Goal: Navigation & Orientation: Find specific page/section

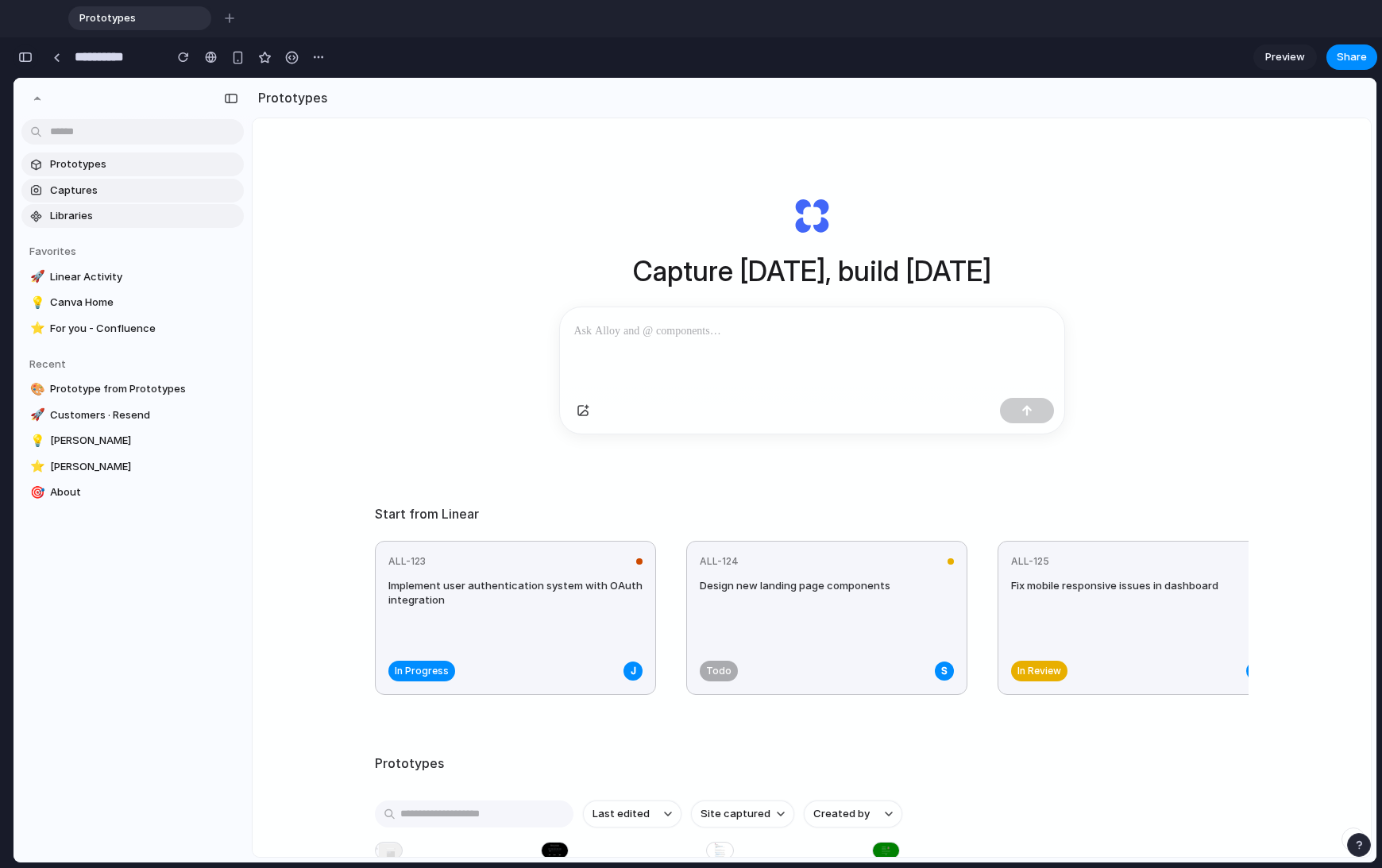
click at [32, 59] on button "button" at bounding box center [25, 57] width 25 height 25
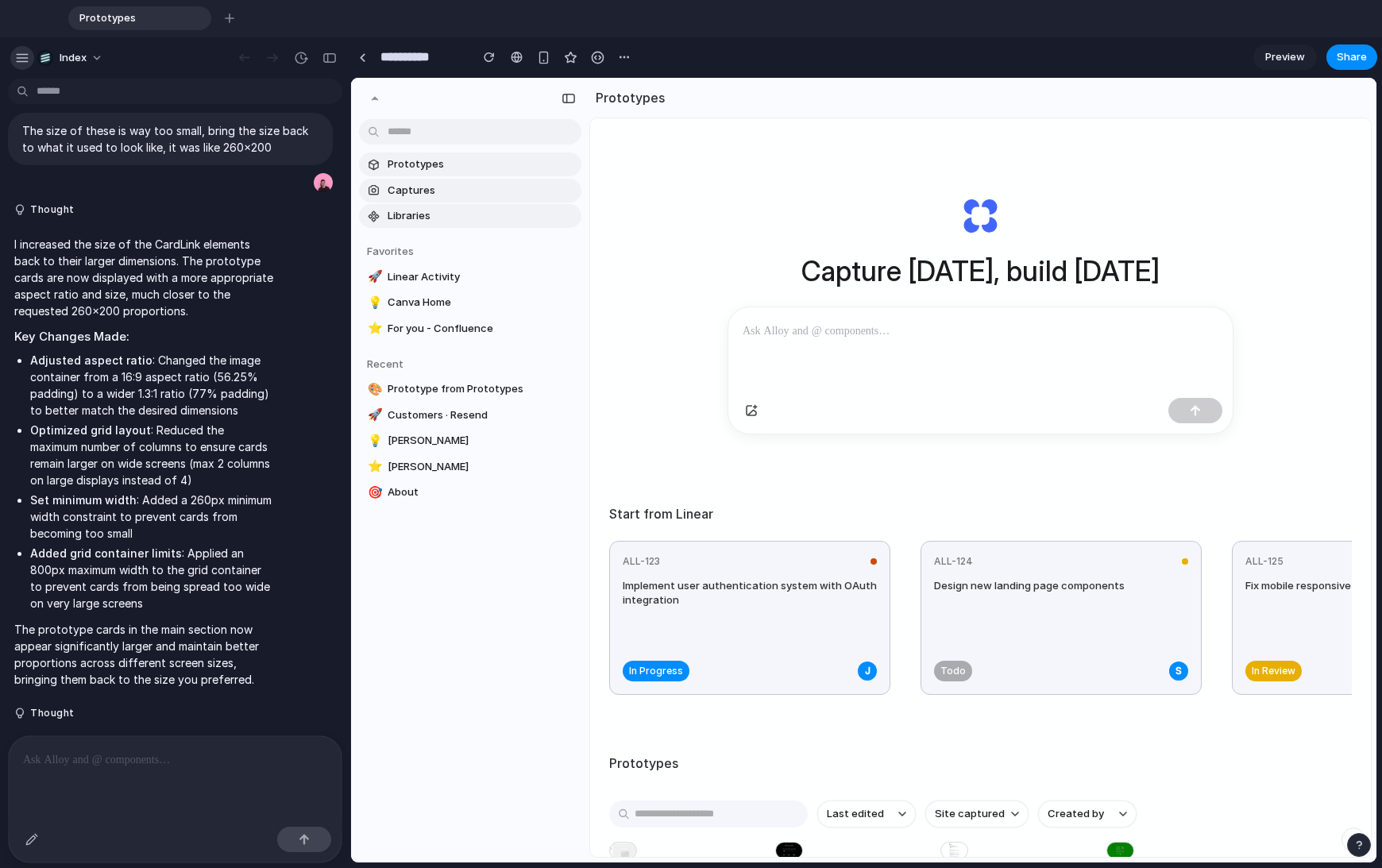
click at [18, 58] on div "button" at bounding box center [23, 58] width 14 height 14
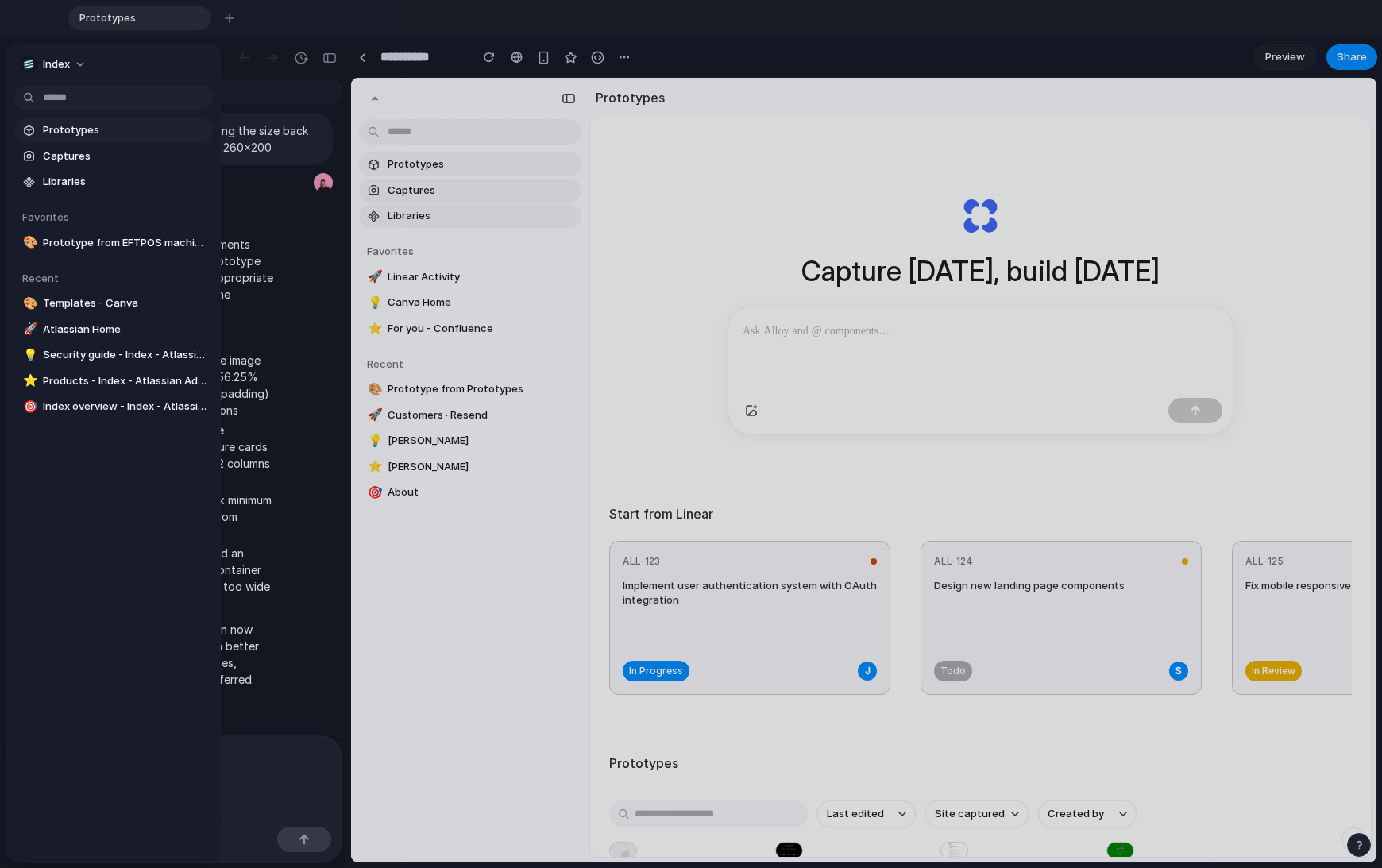
click at [67, 134] on span "Prototypes" at bounding box center [125, 131] width 164 height 16
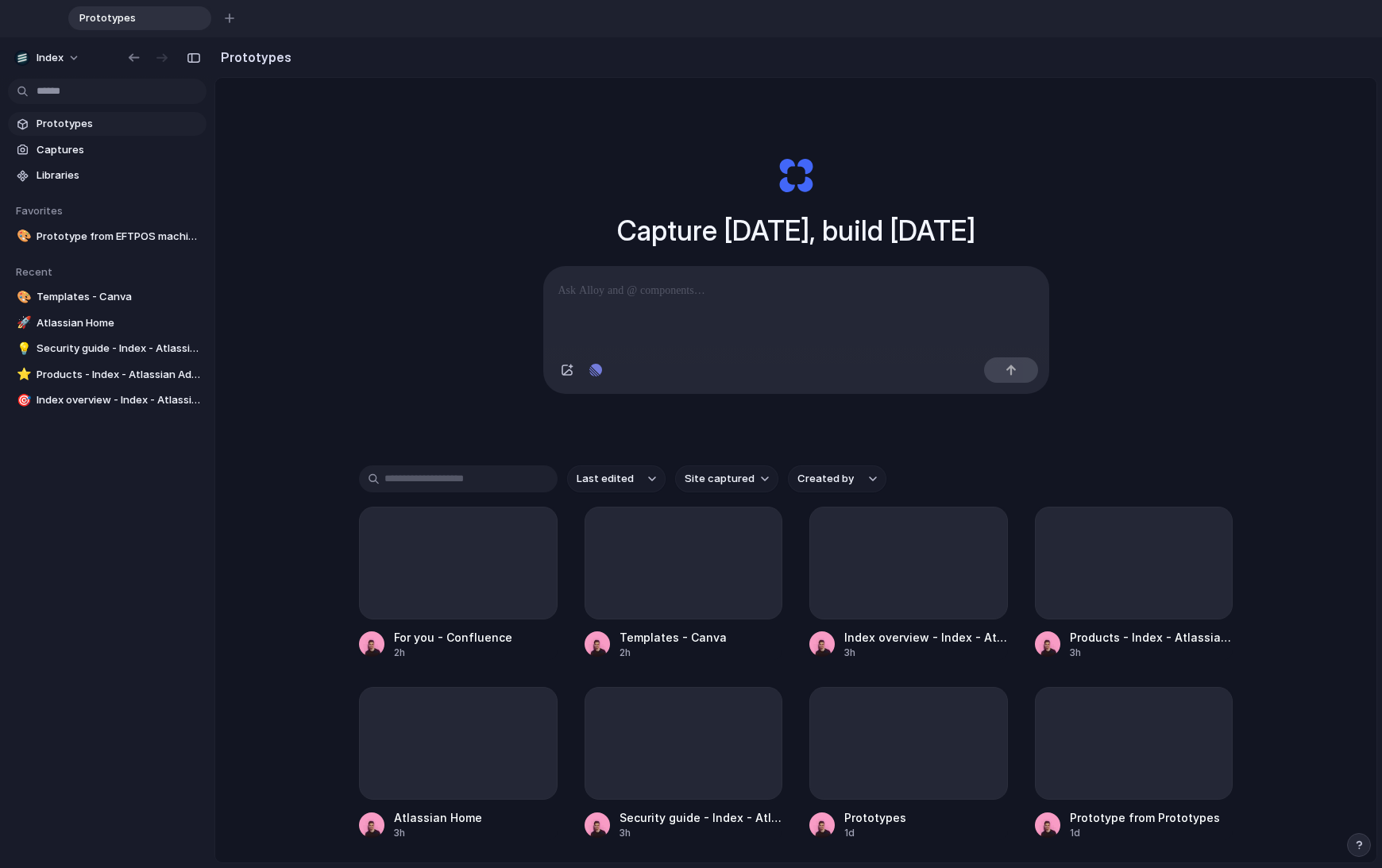
click at [330, 337] on div "Capture [DATE], build [DATE] Clone web app Clone screenshot Start from existing…" at bounding box center [796, 530] width 1161 height 906
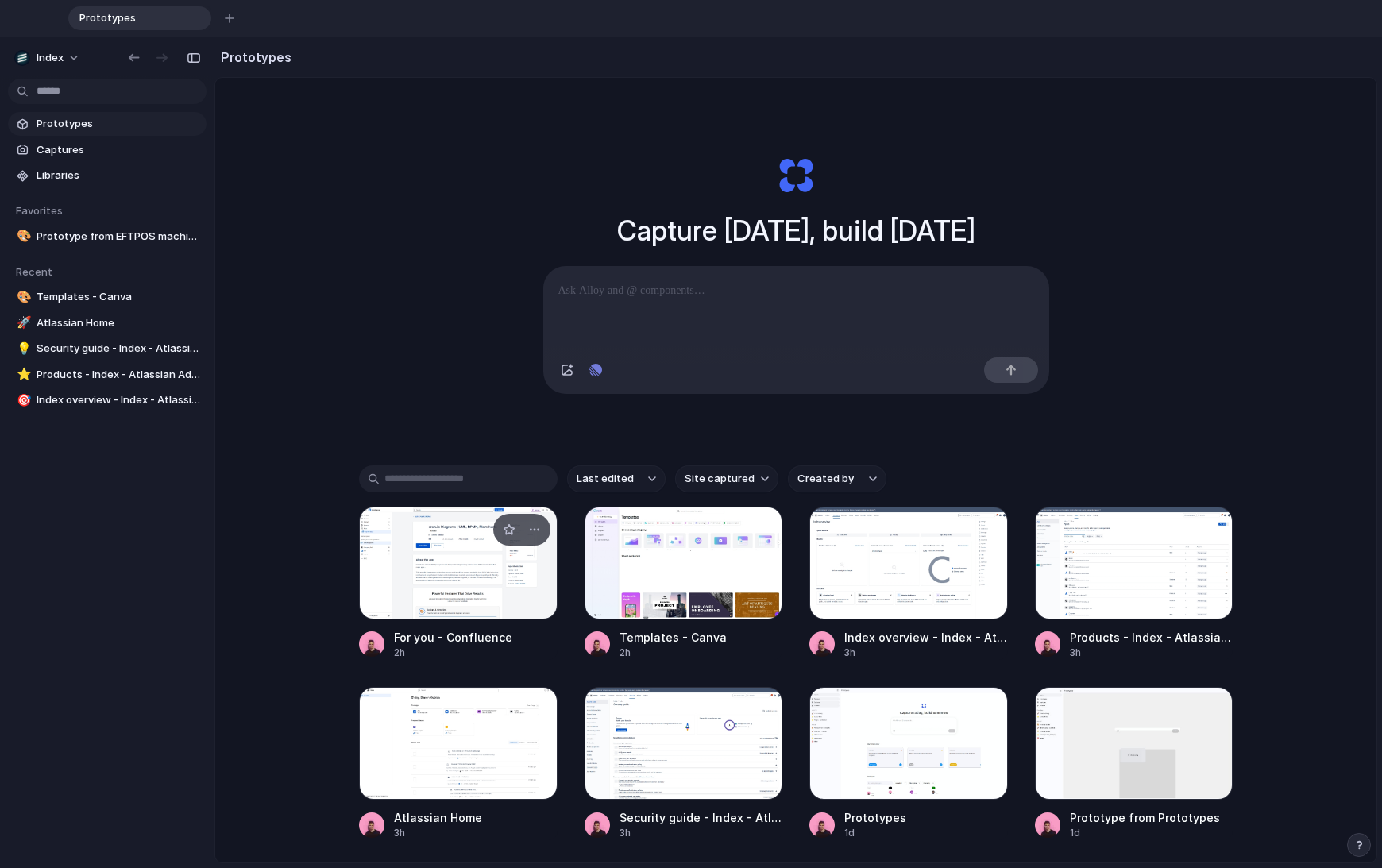
click at [443, 544] on div at bounding box center [458, 562] width 198 height 113
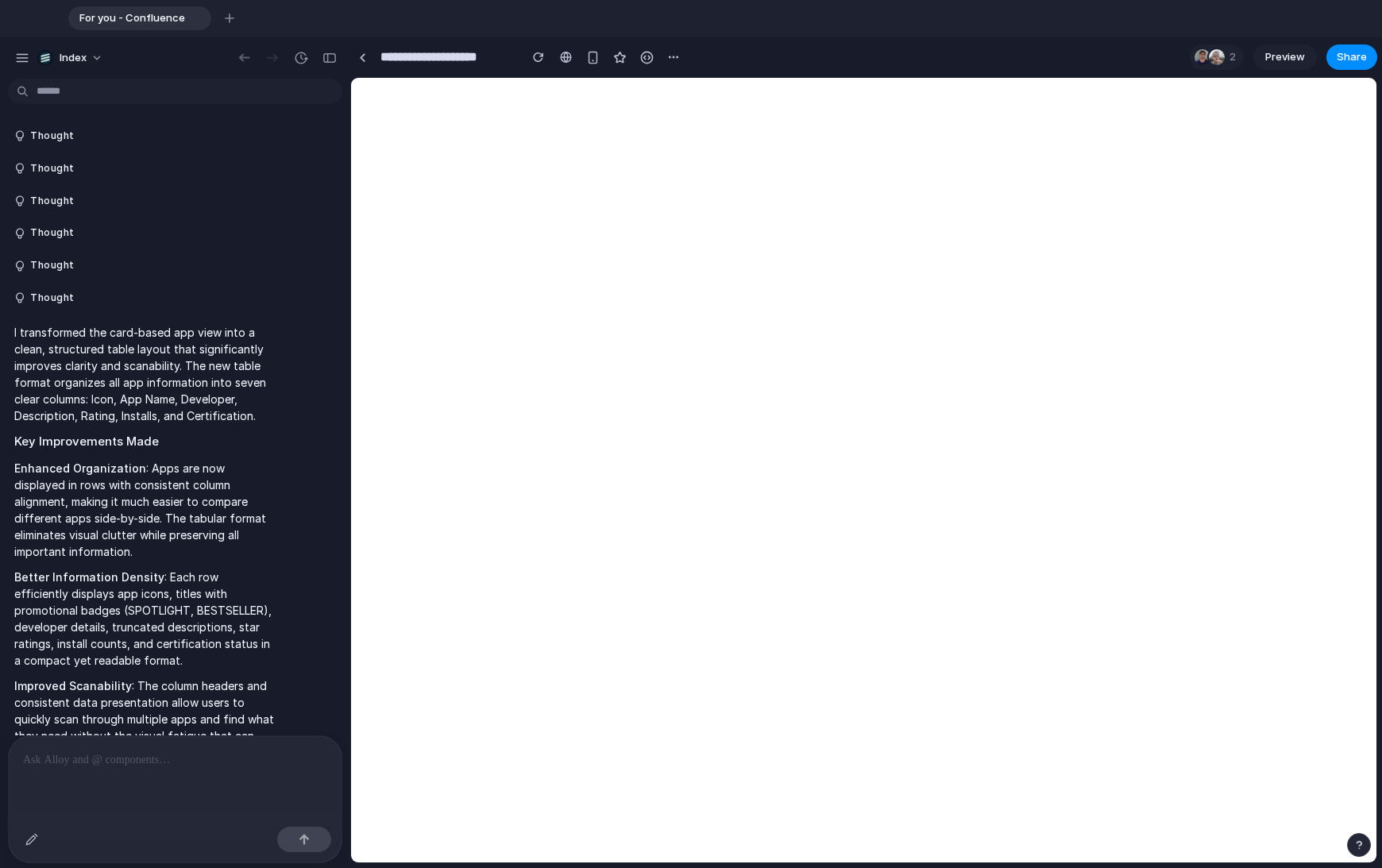
scroll to position [4215, 0]
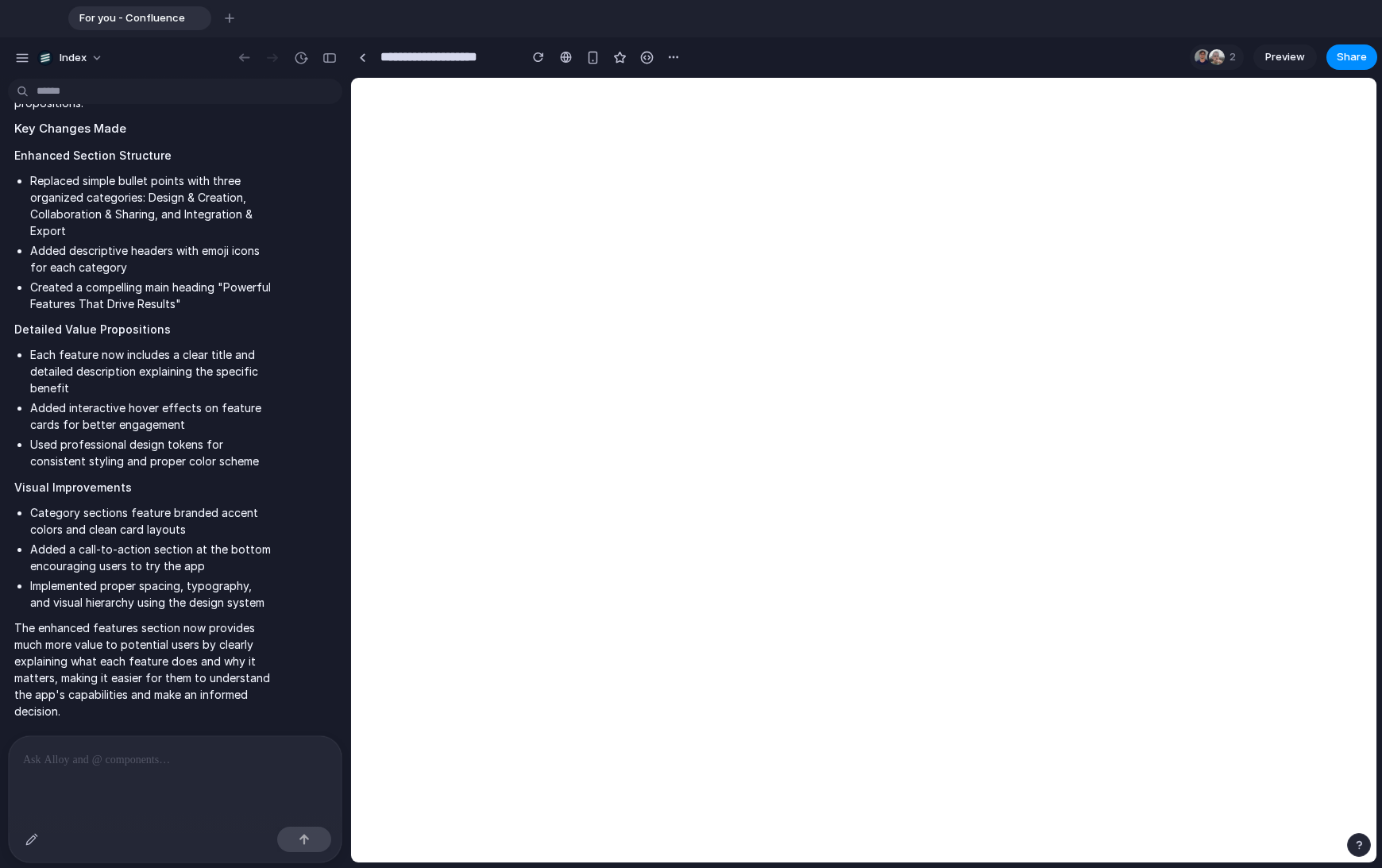
click at [177, 763] on p at bounding box center [175, 760] width 304 height 19
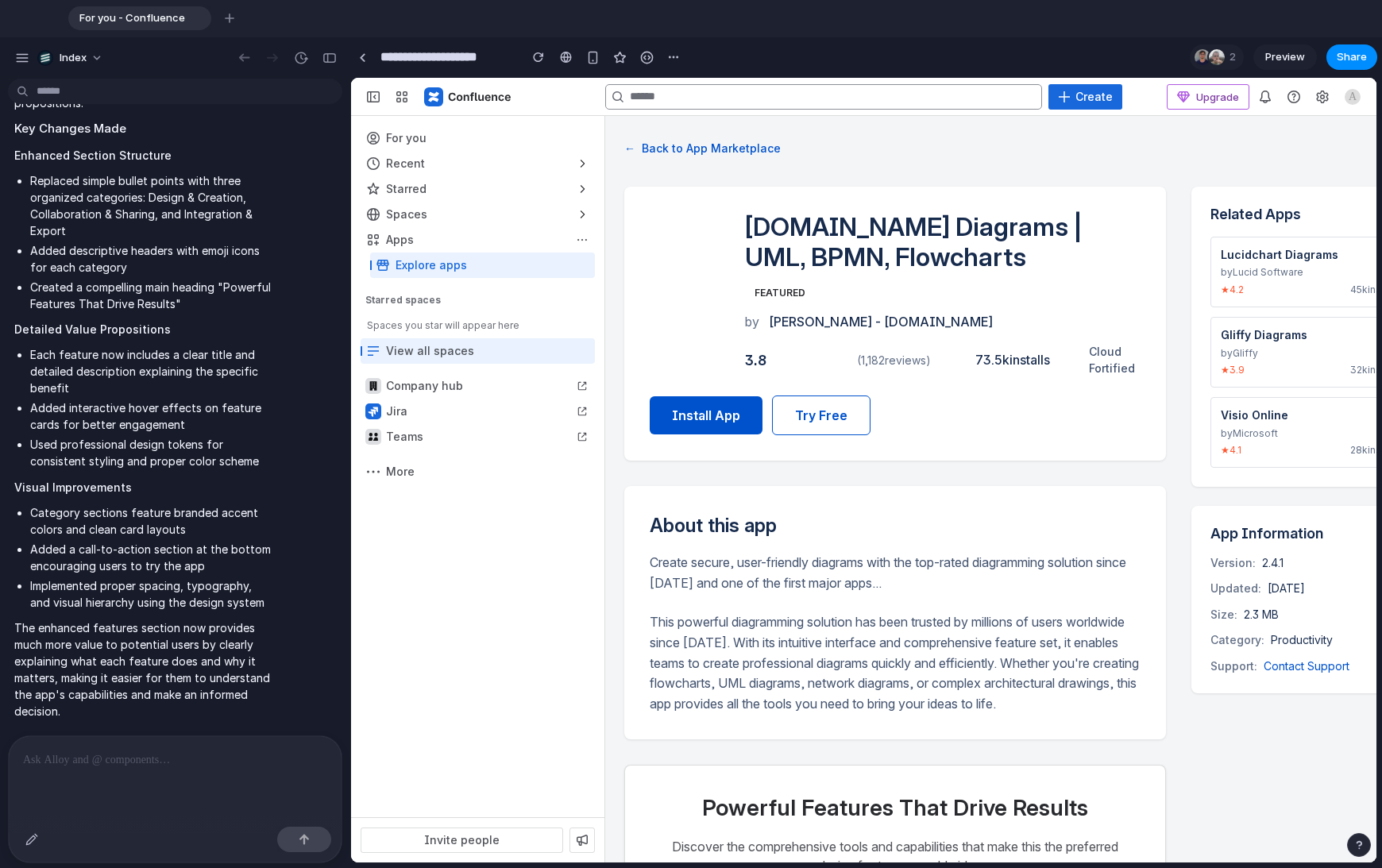
scroll to position [0, 0]
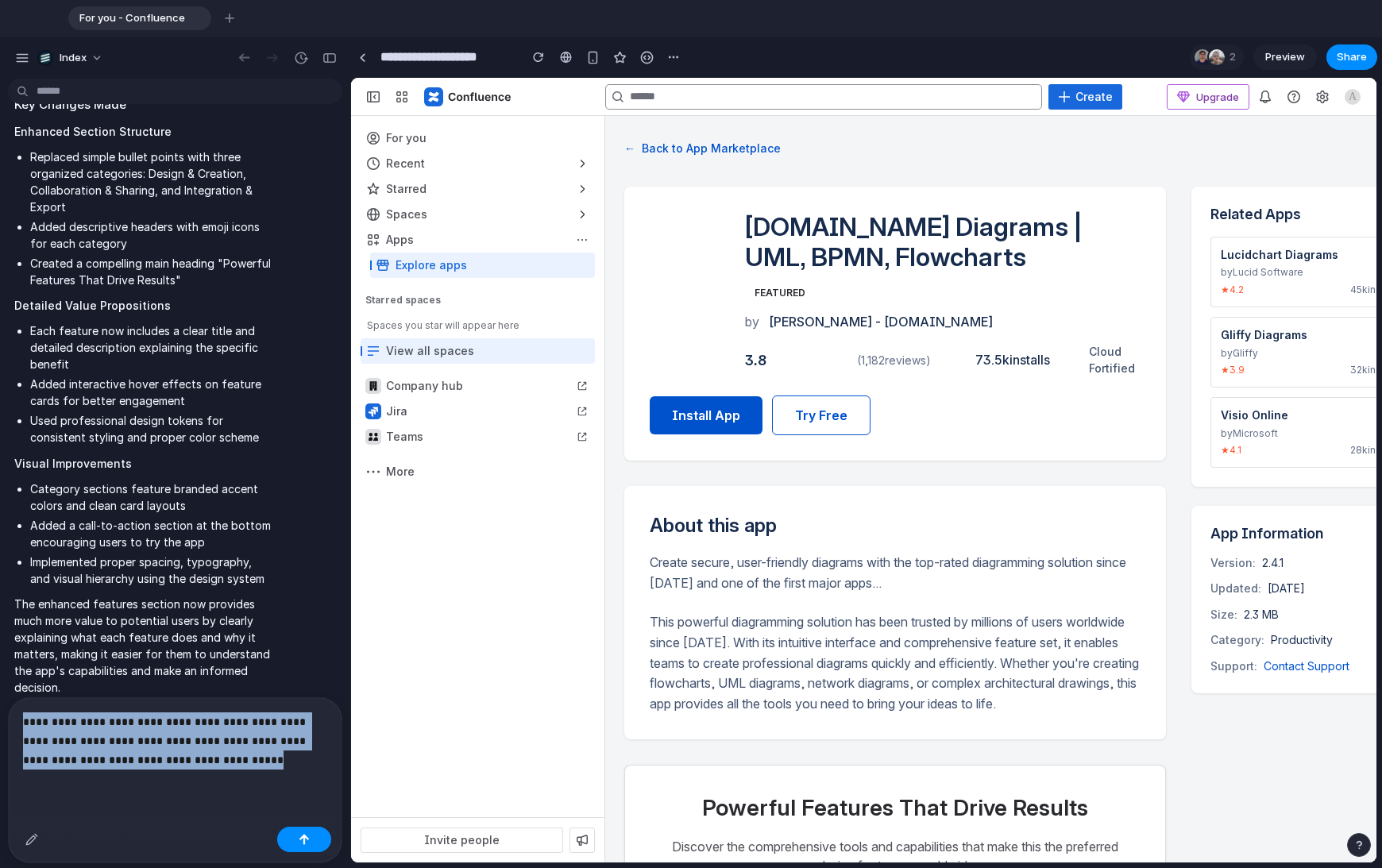
copy p "**********"
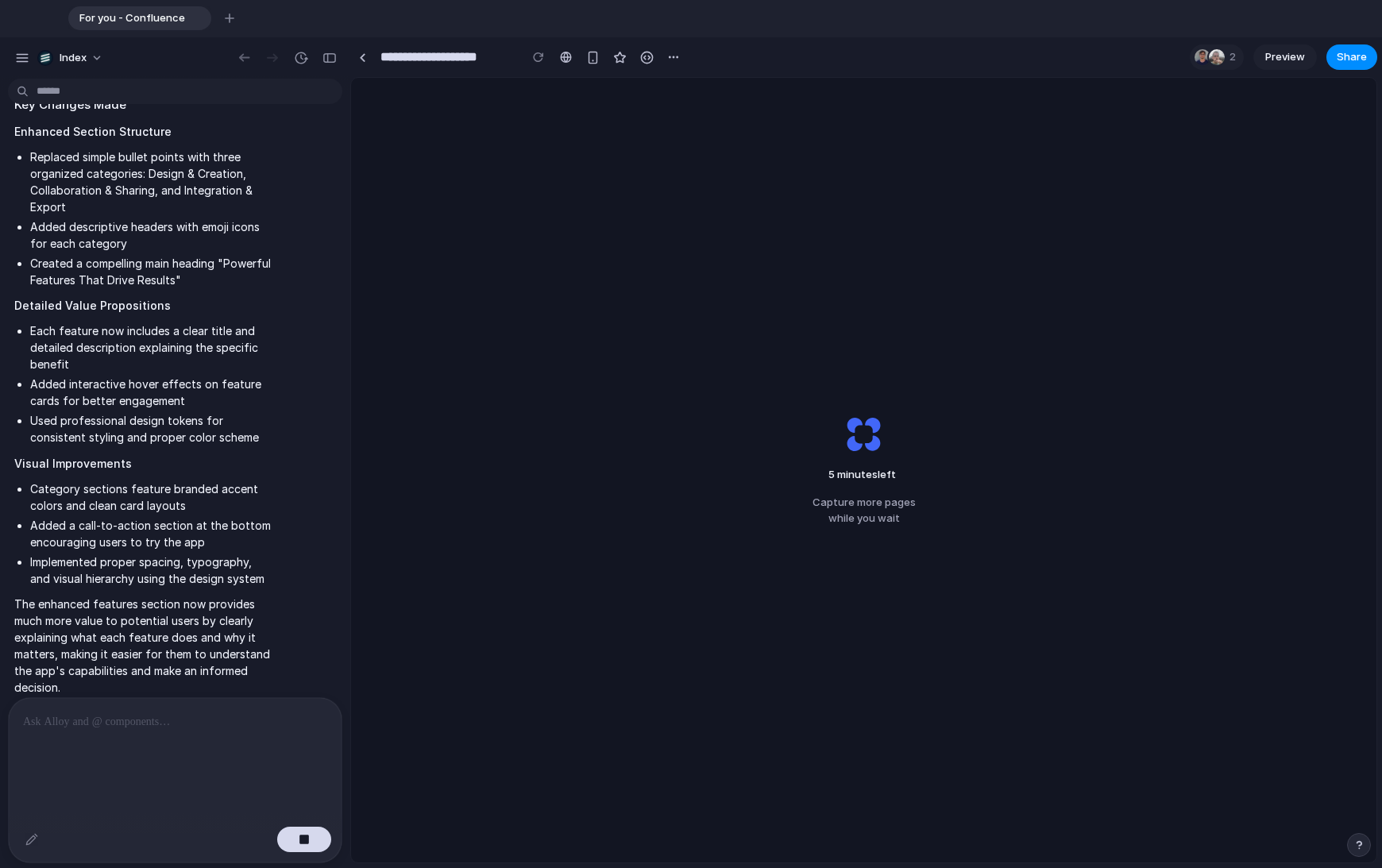
scroll to position [4361, 0]
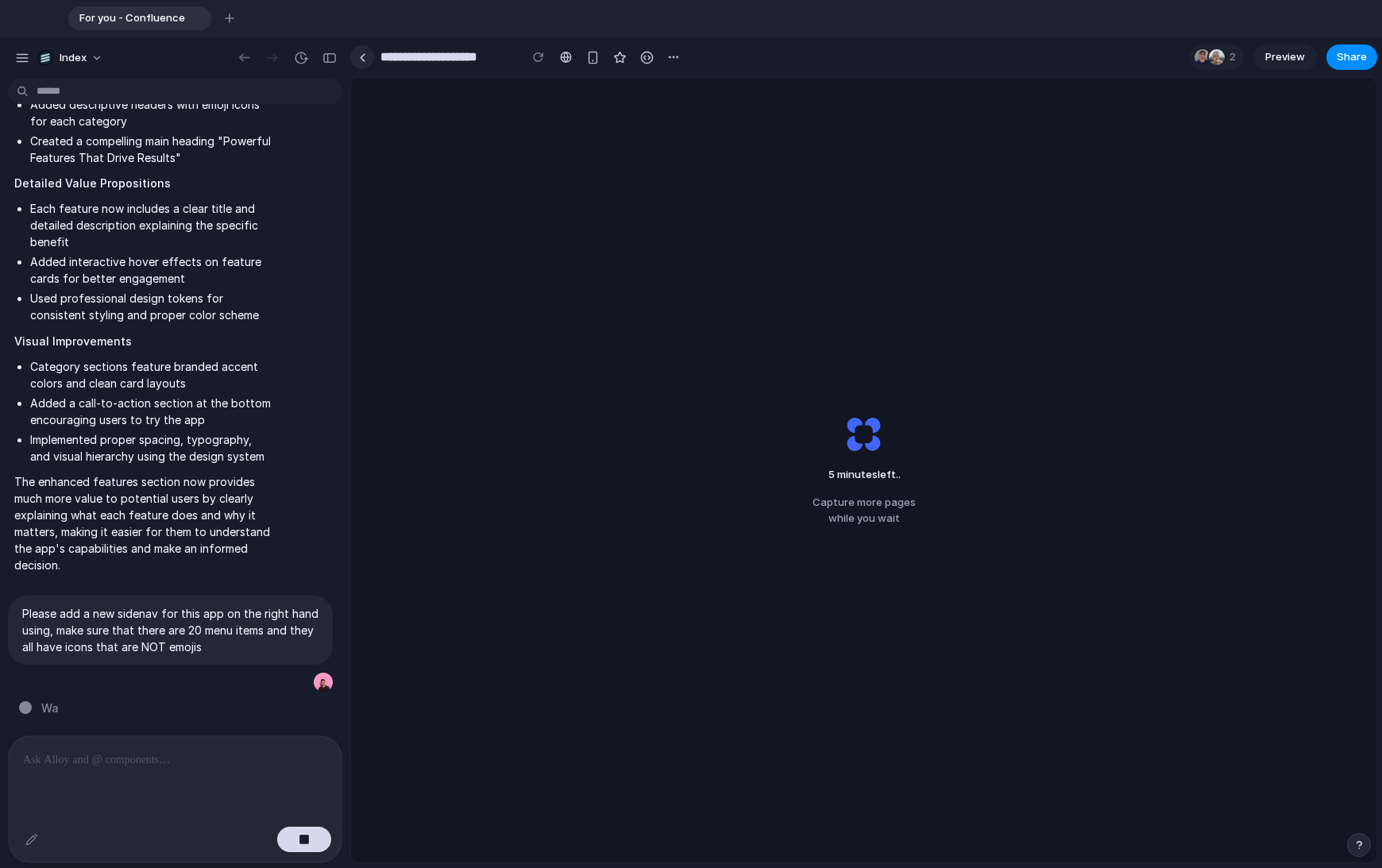
click at [372, 58] on link at bounding box center [362, 57] width 23 height 23
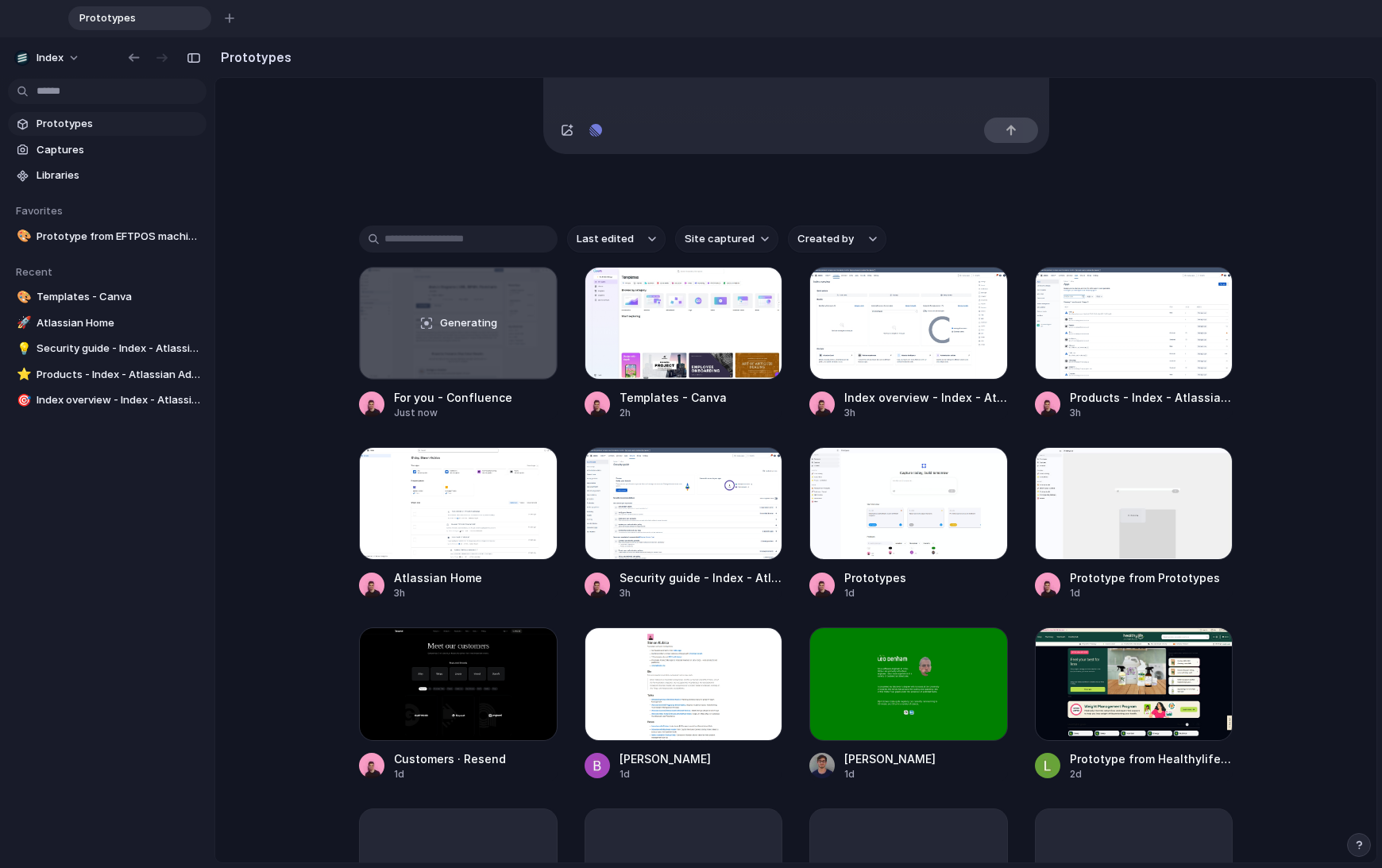
scroll to position [256, 0]
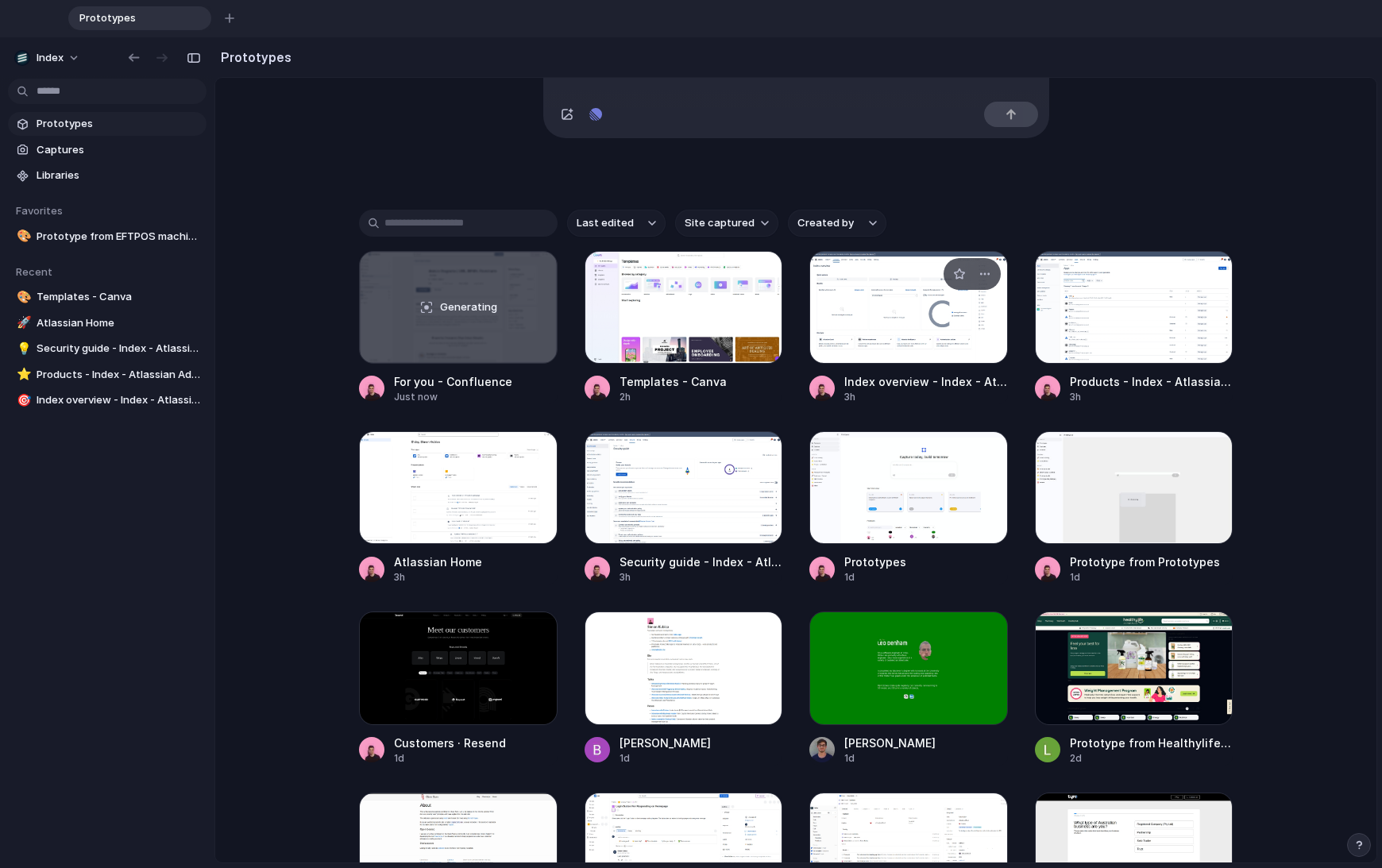
click at [852, 364] on div at bounding box center [909, 306] width 198 height 113
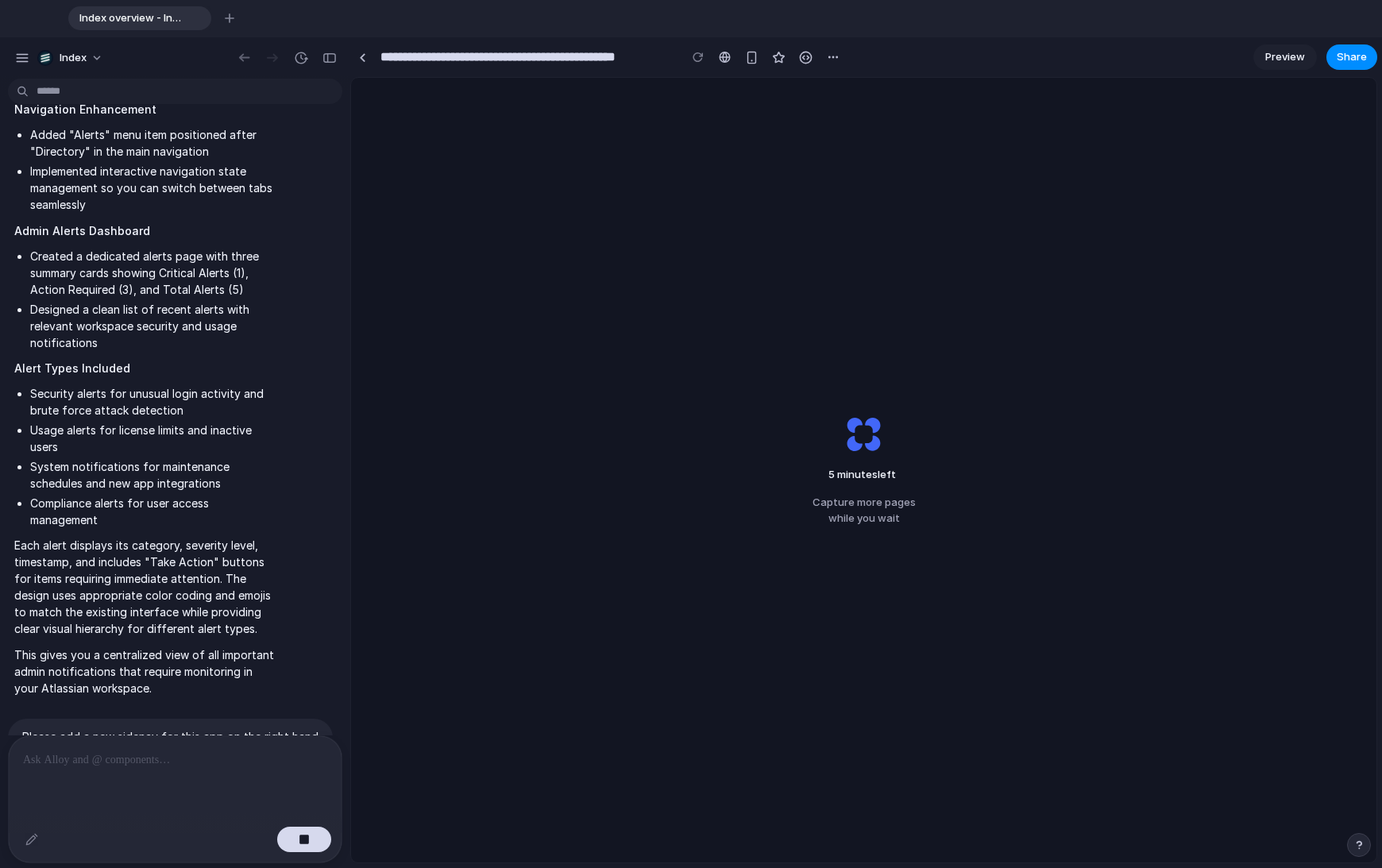
scroll to position [687, 0]
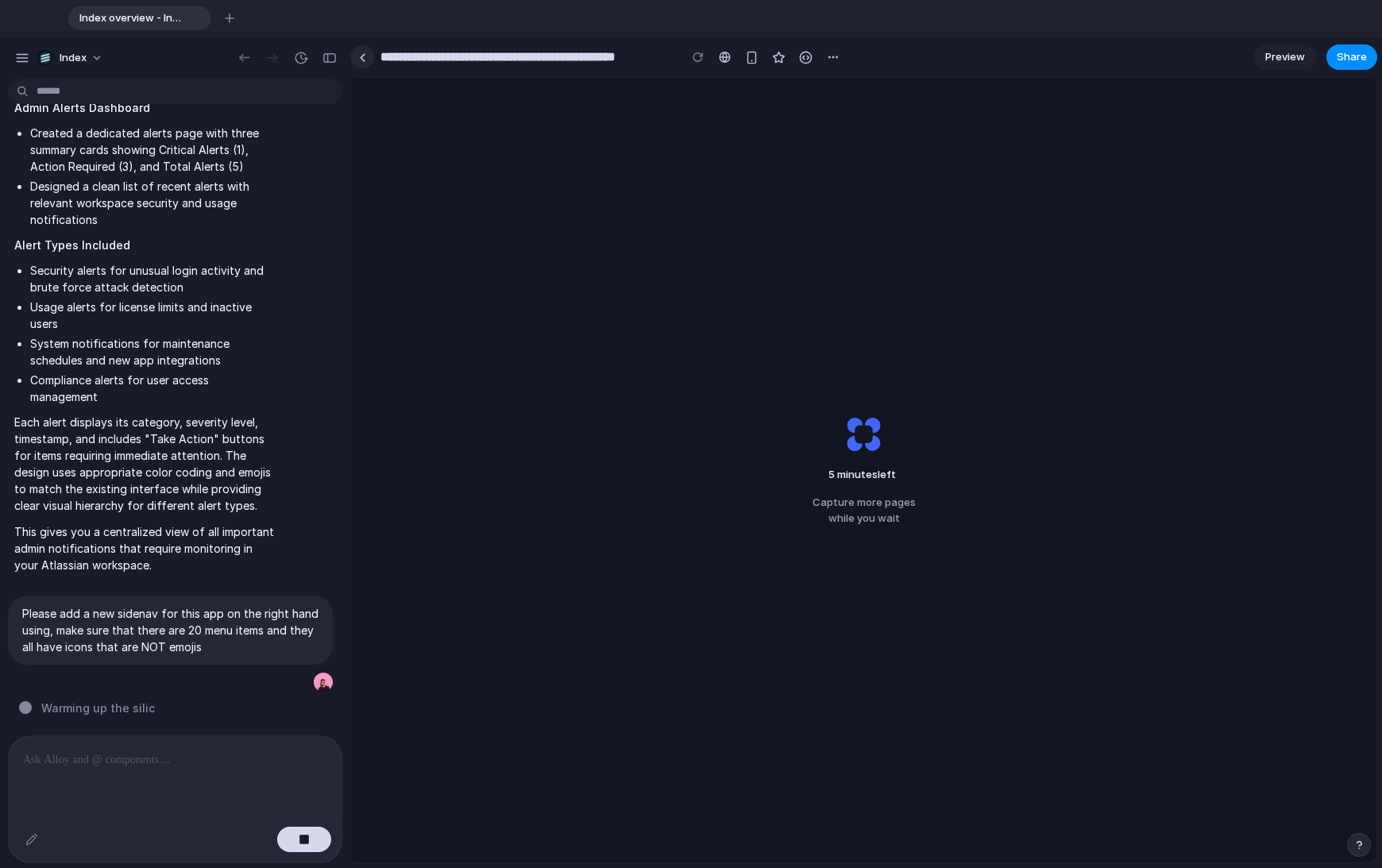
click at [358, 63] on link at bounding box center [362, 57] width 23 height 23
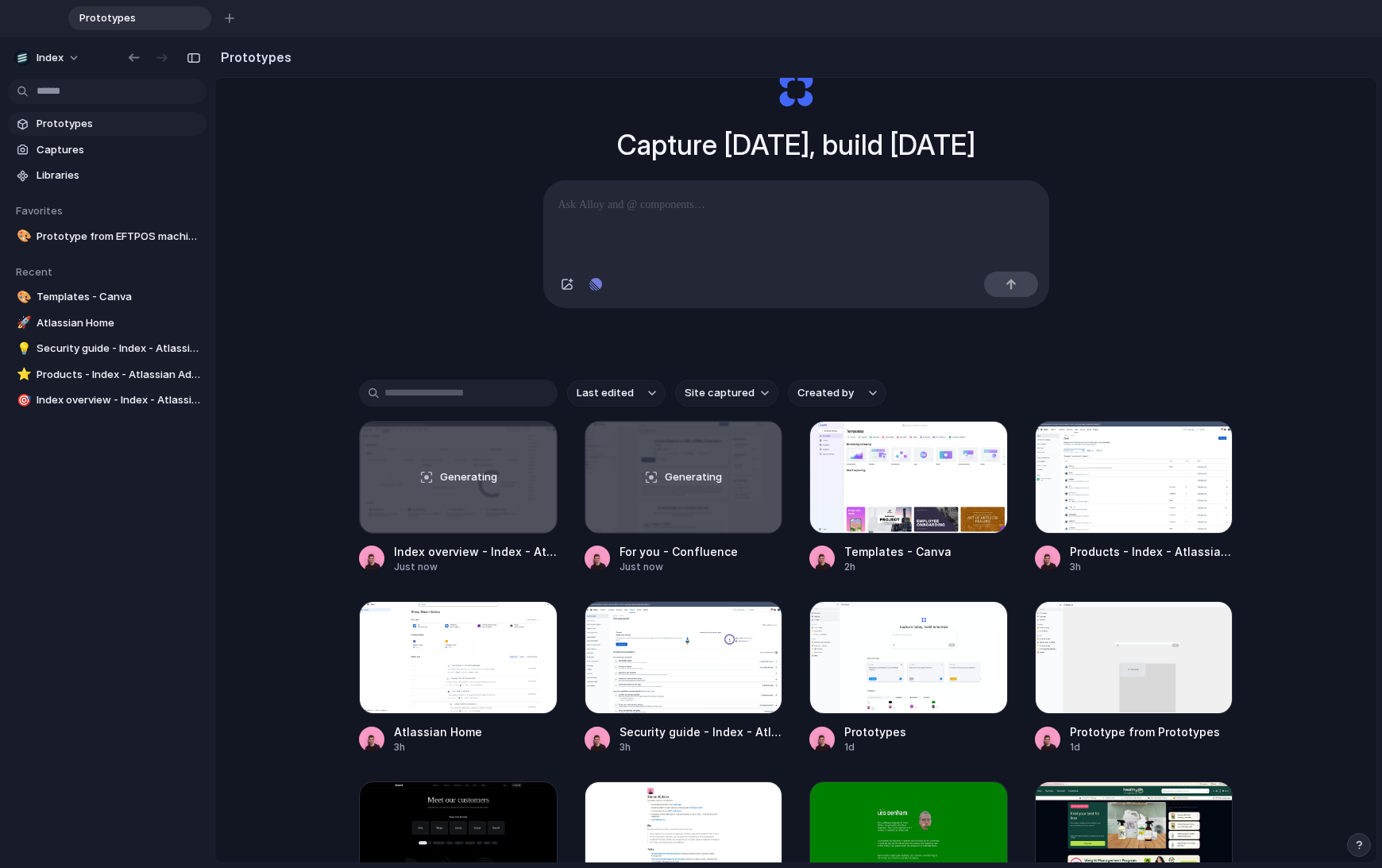
scroll to position [96, 0]
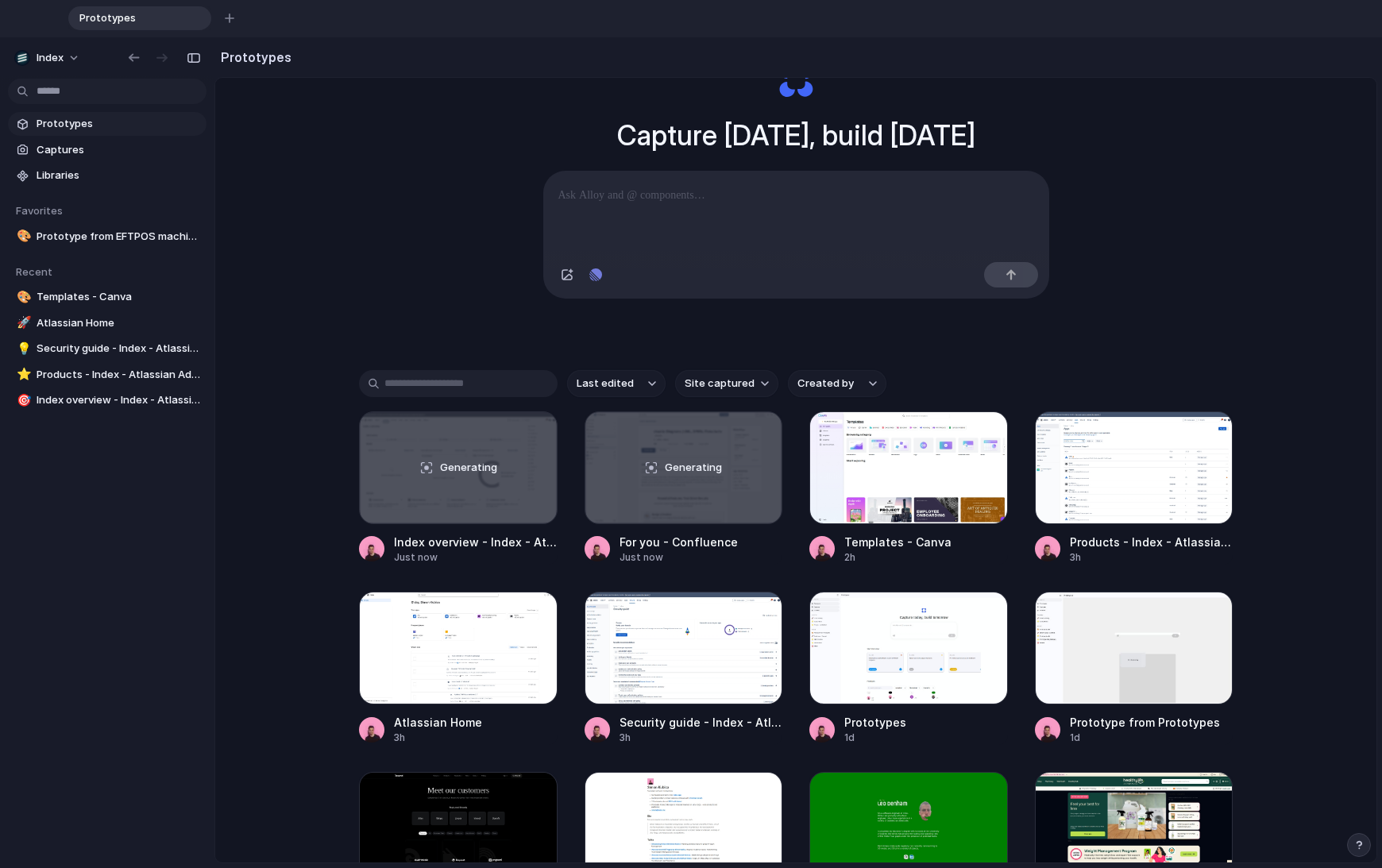
drag, startPoint x: 1062, startPoint y: 507, endPoint x: 1004, endPoint y: 598, distance: 107.9
click at [1004, 598] on div "Generating Index overview - Index - Atlassian Administration Just now Generatin…" at bounding box center [795, 668] width 874 height 515
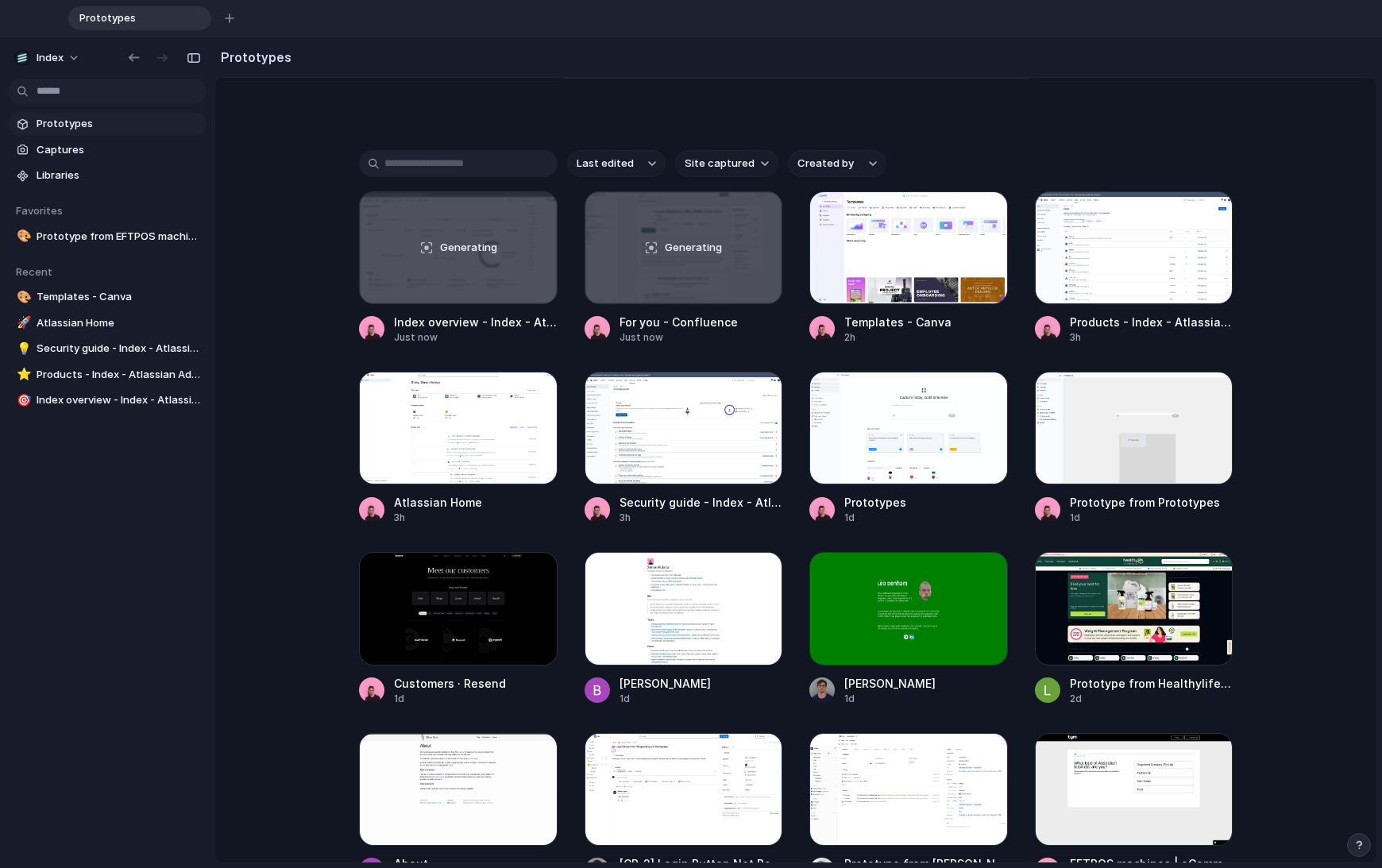
scroll to position [384, 0]
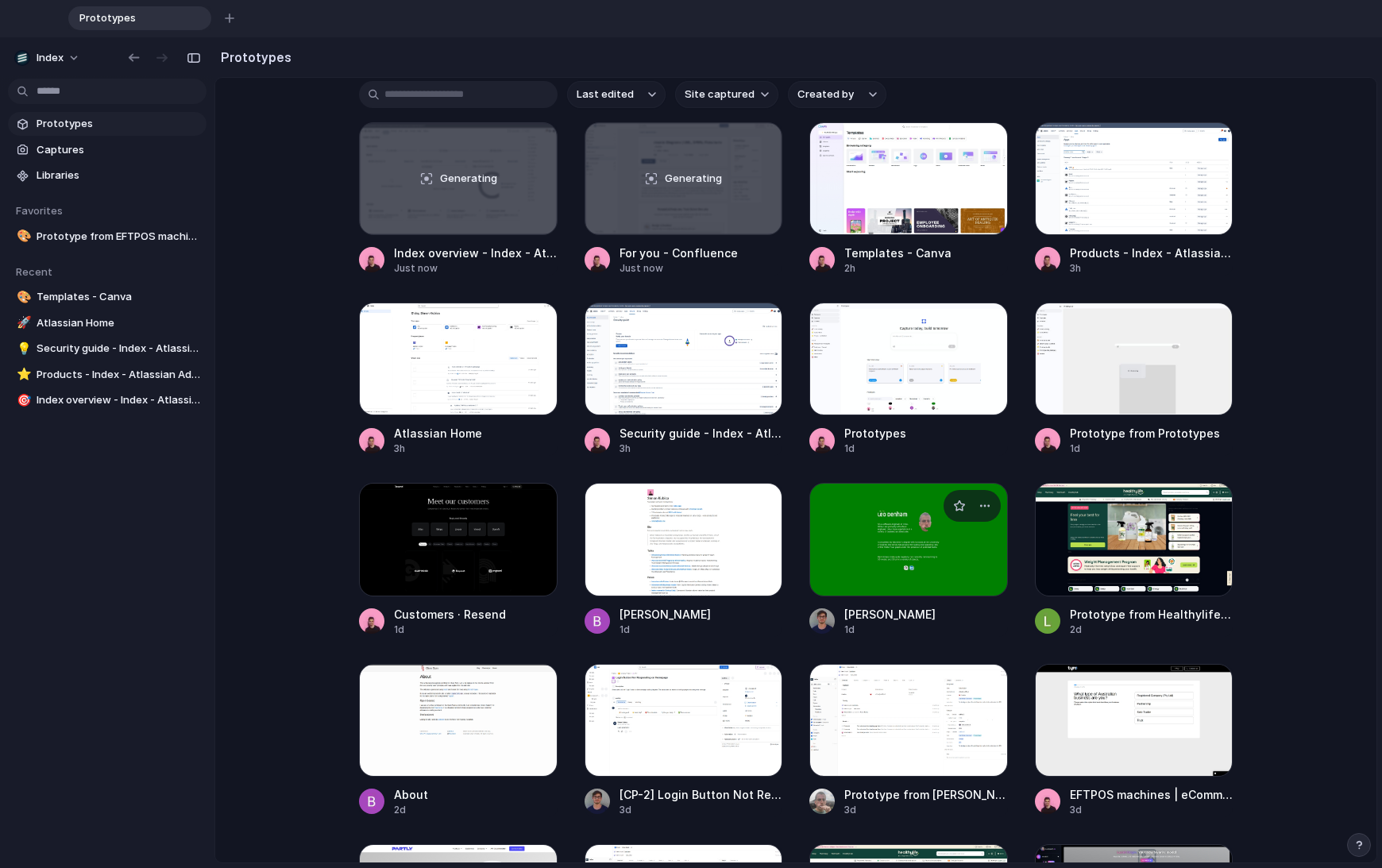
click at [957, 571] on div at bounding box center [909, 539] width 198 height 113
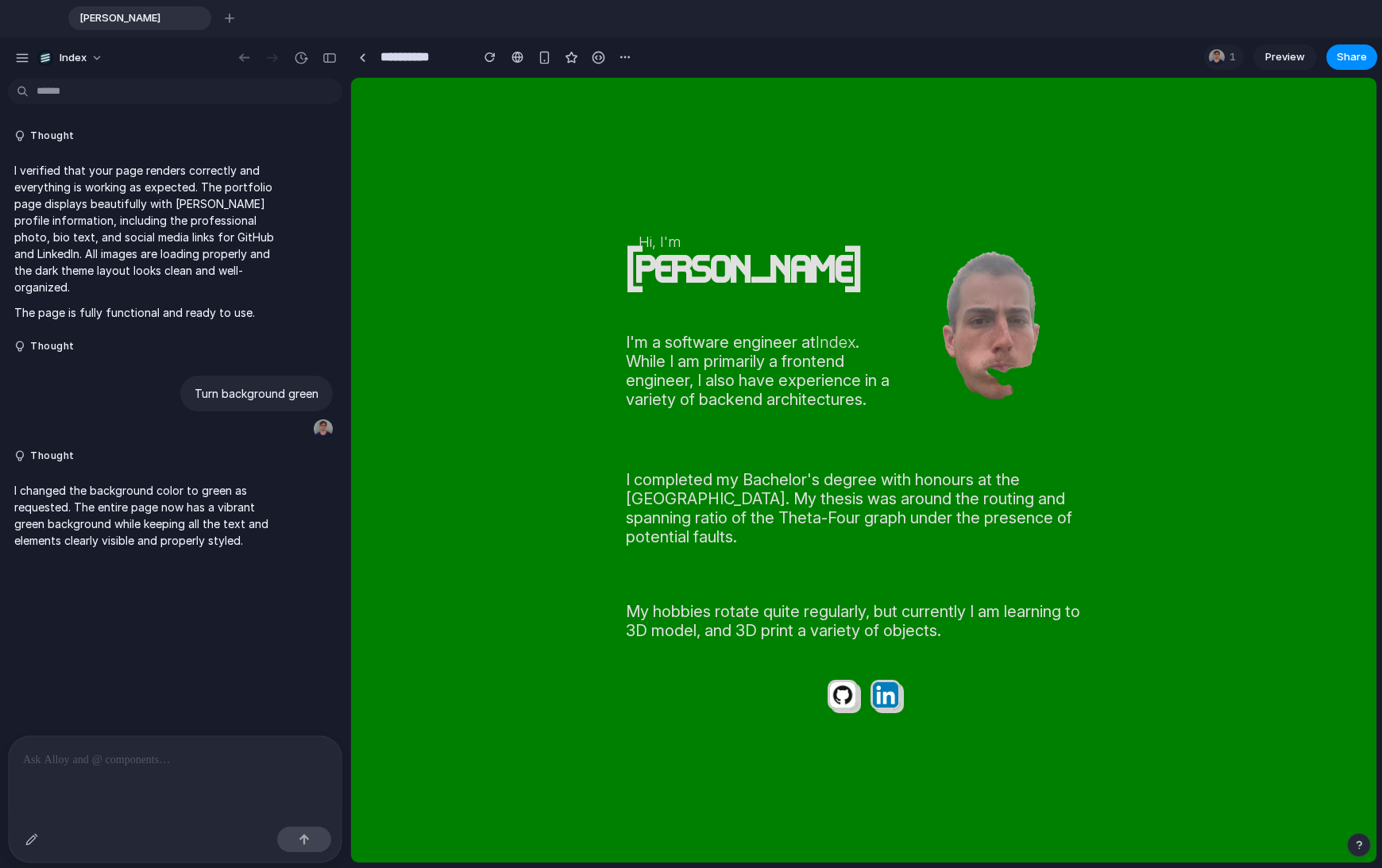
click at [189, 751] on p at bounding box center [175, 760] width 304 height 19
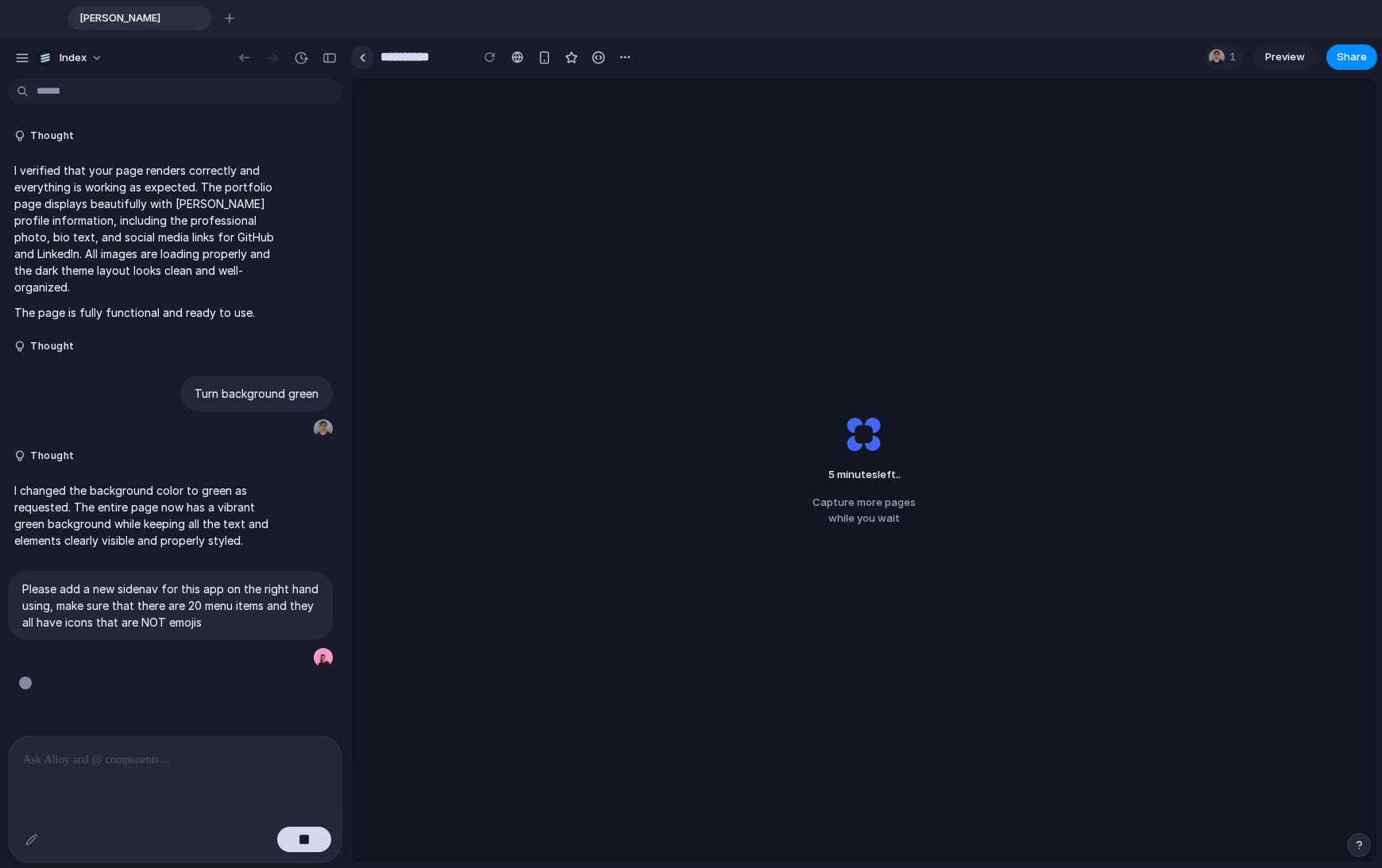
click at [362, 59] on div at bounding box center [362, 58] width 7 height 9
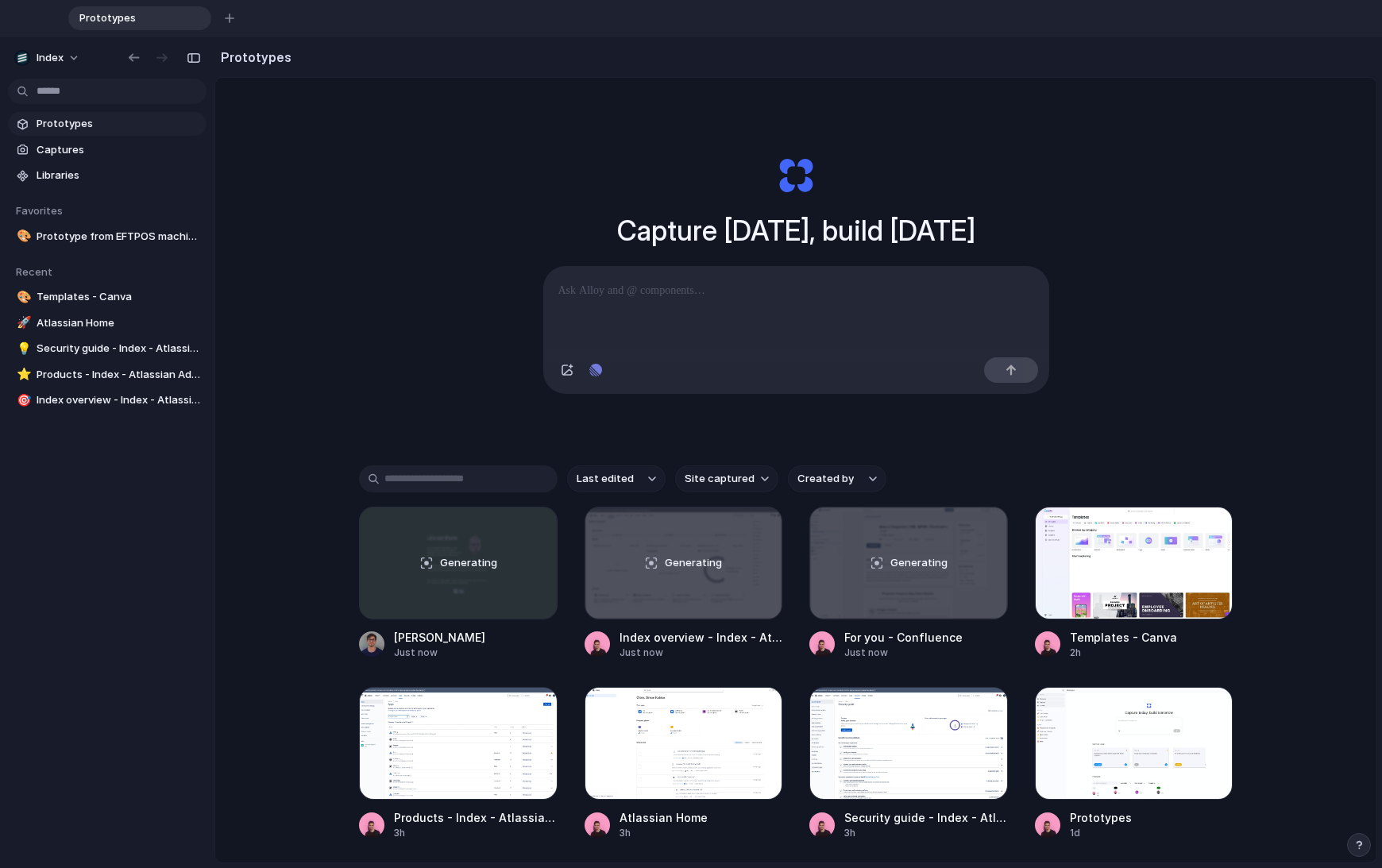
click at [361, 275] on div "Capture [DATE], build [DATE] Clone web app Clone screenshot Start from existing…" at bounding box center [796, 530] width 1161 height 906
